Goal: Find specific page/section: Find specific page/section

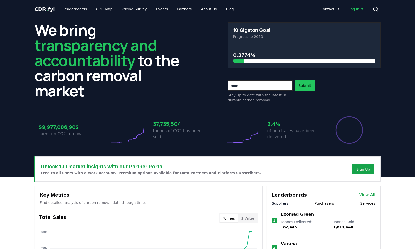
scroll to position [115, 0]
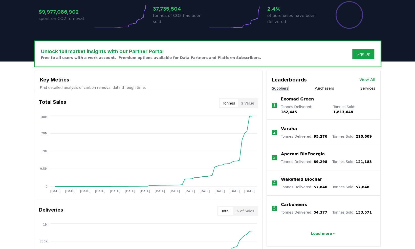
click at [329, 88] on button "Purchasers" at bounding box center [324, 88] width 19 height 5
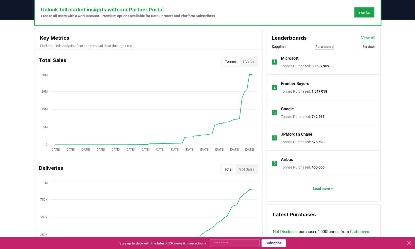
scroll to position [157, 0]
click at [322, 189] on p "Load more" at bounding box center [321, 188] width 17 height 5
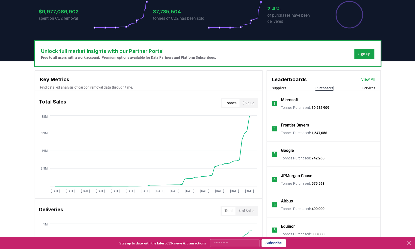
scroll to position [115, 0]
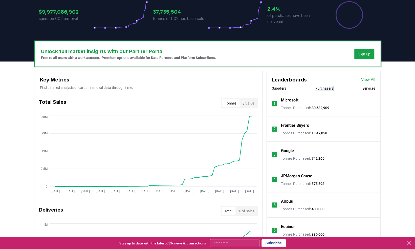
click at [366, 77] on link "View All" at bounding box center [368, 80] width 14 height 6
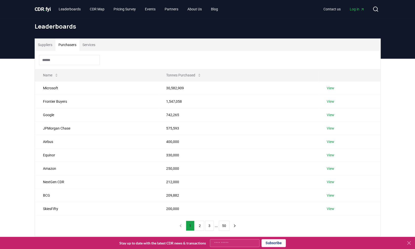
click at [65, 44] on button "Purchasers" at bounding box center [67, 45] width 24 height 12
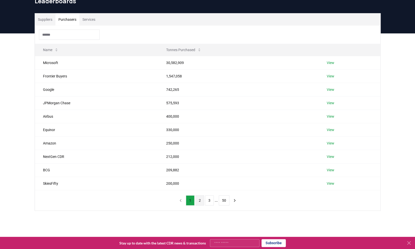
click at [198, 197] on button "2" at bounding box center [200, 200] width 9 height 10
